Goal: Task Accomplishment & Management: Manage account settings

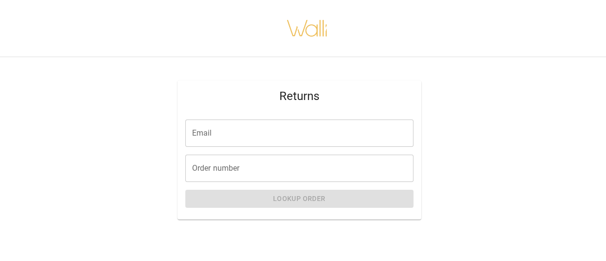
click at [237, 140] on input "Email" at bounding box center [299, 132] width 228 height 27
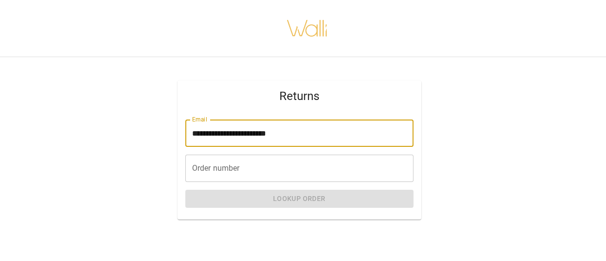
type input "**********"
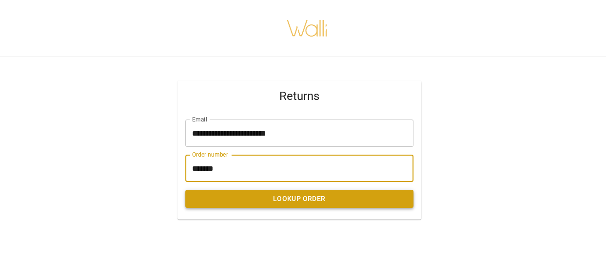
type input "*******"
click at [296, 200] on button "Lookup Order" at bounding box center [299, 199] width 228 height 18
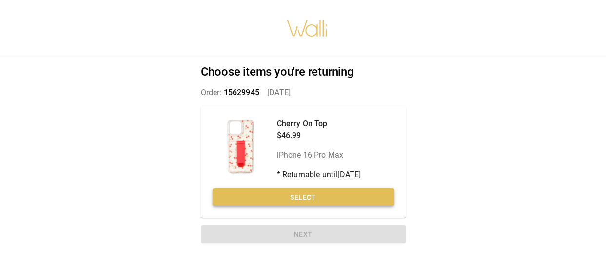
click at [299, 193] on button "Select" at bounding box center [303, 197] width 181 height 18
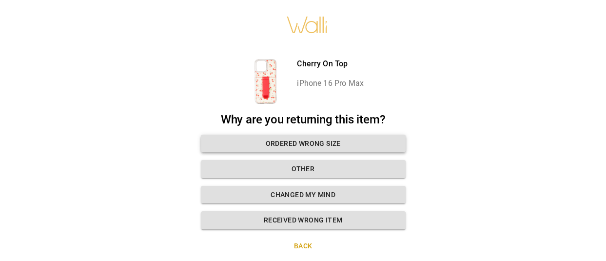
click at [321, 145] on button "Ordered wrong size" at bounding box center [303, 144] width 205 height 18
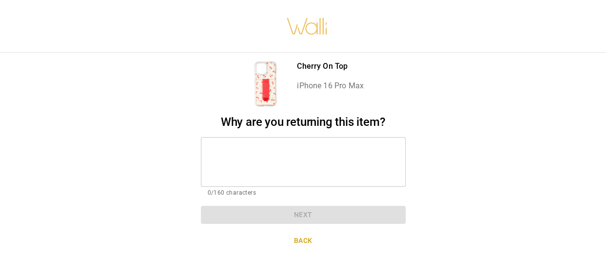
click at [272, 173] on textarea at bounding box center [303, 162] width 191 height 34
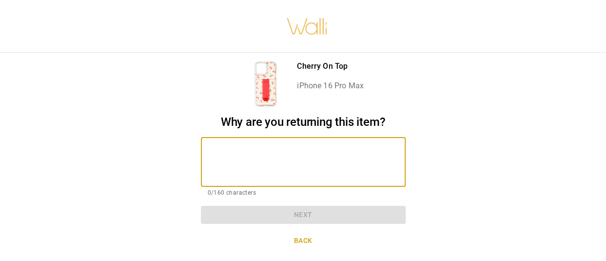
type textarea "*"
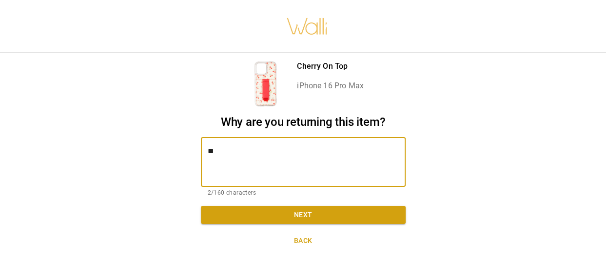
type textarea "*"
type textarea "**********"
click at [284, 218] on button "Next" at bounding box center [303, 215] width 205 height 18
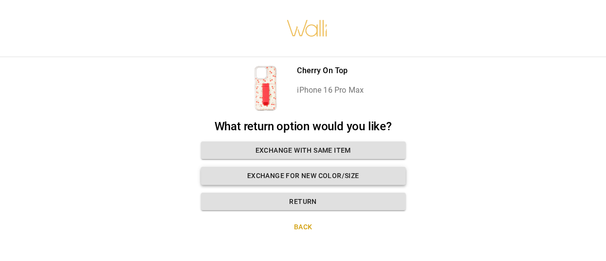
click at [288, 175] on button "Exchange for new color/size" at bounding box center [303, 176] width 205 height 18
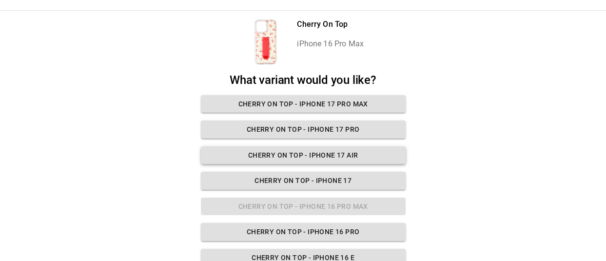
scroll to position [49, 0]
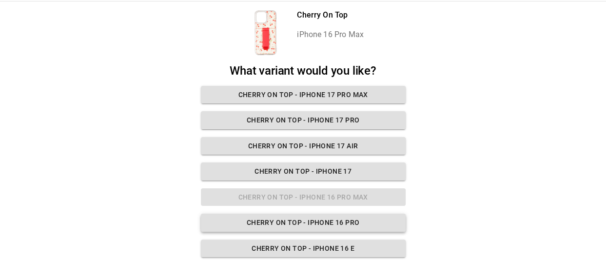
click at [307, 222] on button "Cherry On Top - iPhone 16 Pro" at bounding box center [303, 223] width 205 height 18
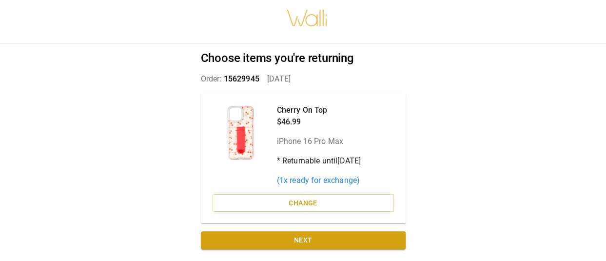
scroll to position [7, 0]
click at [305, 242] on button "Next" at bounding box center [303, 240] width 205 height 18
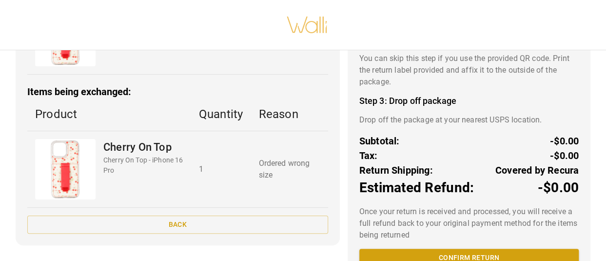
scroll to position [172, 0]
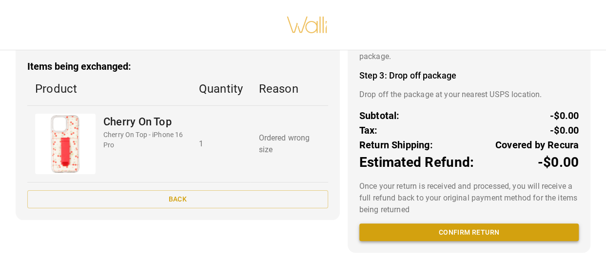
click at [477, 224] on button "Confirm return" at bounding box center [468, 232] width 219 height 18
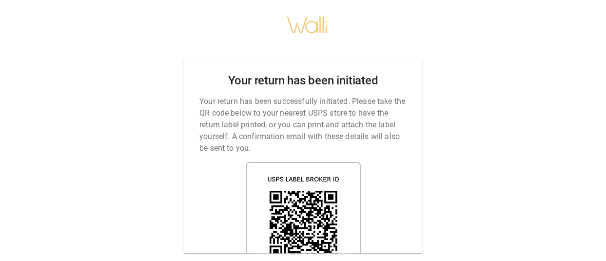
scroll to position [7, 0]
